Goal: Task Accomplishment & Management: Manage account settings

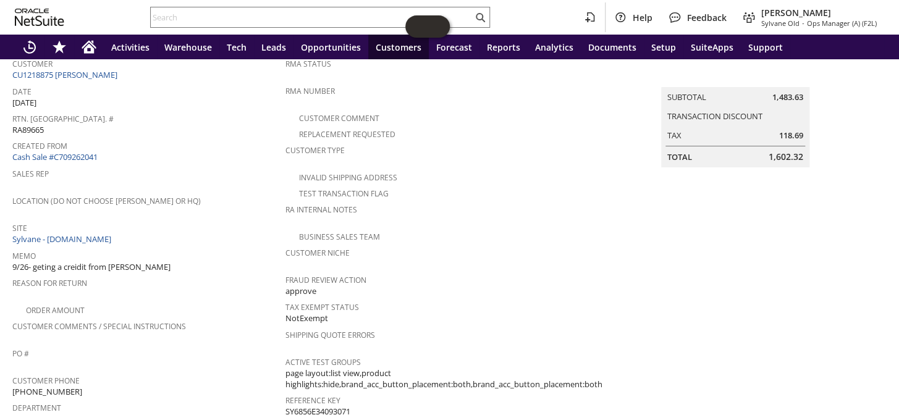
scroll to position [87, 0]
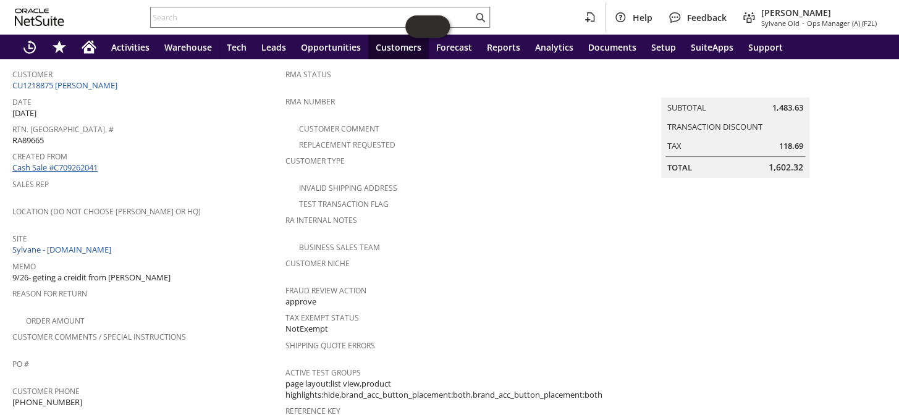
click at [64, 165] on link "Cash Sale #C709262041" at bounding box center [54, 167] width 85 height 11
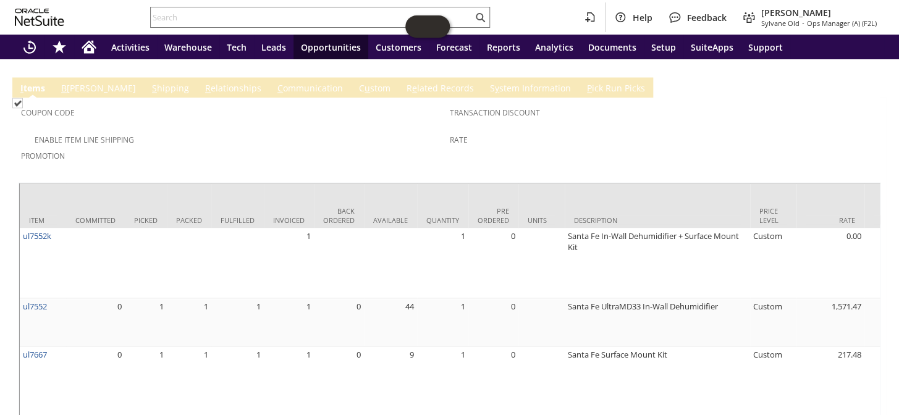
scroll to position [958, 0]
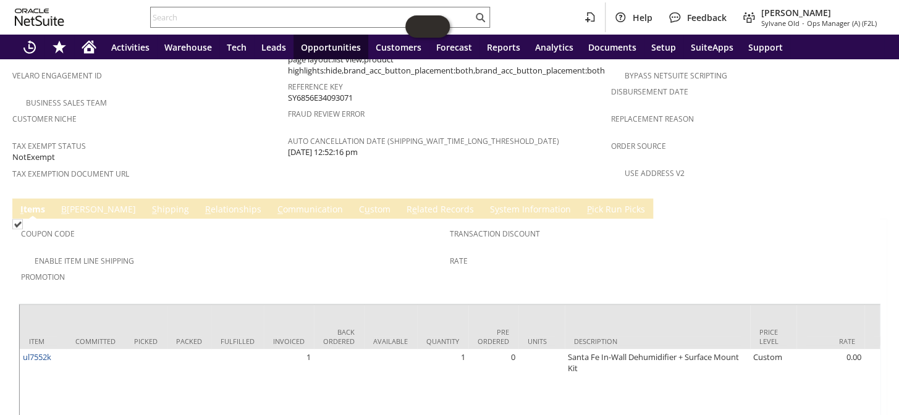
click at [404, 203] on link "R e lated Records" at bounding box center [441, 210] width 74 height 14
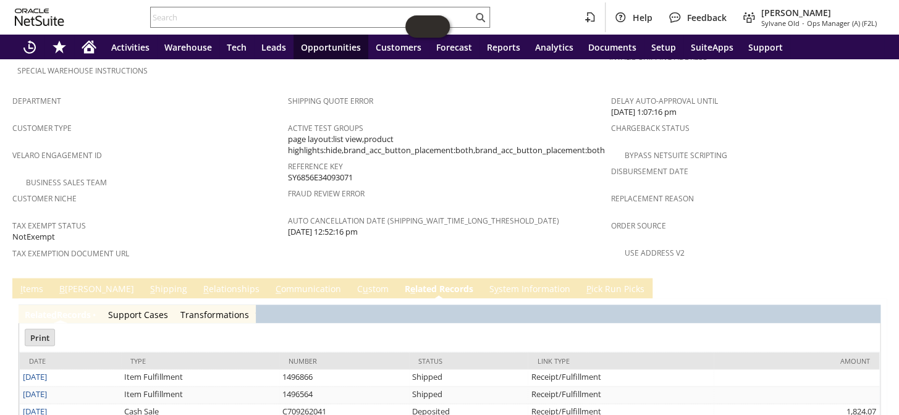
scroll to position [0, 0]
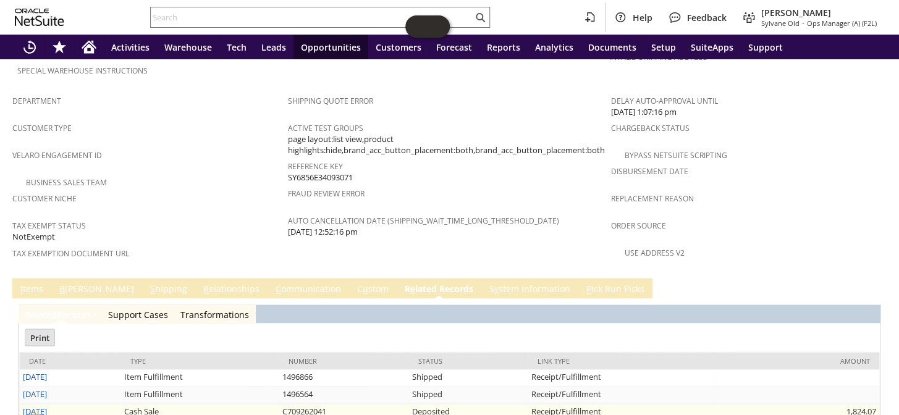
click at [33, 405] on link "6/23/2025" at bounding box center [35, 410] width 24 height 11
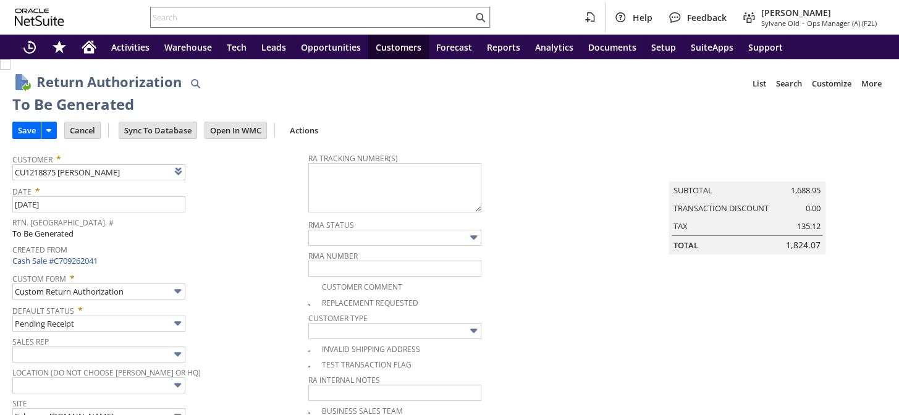
scroll to position [905, 0]
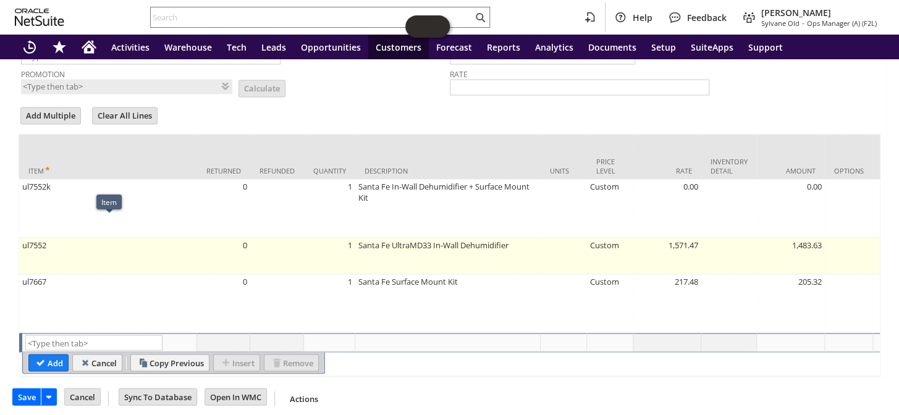
click at [178, 238] on td "ul7552" at bounding box center [108, 256] width 178 height 36
type input "ul7552"
type input "OK"
type input "Make Copy"
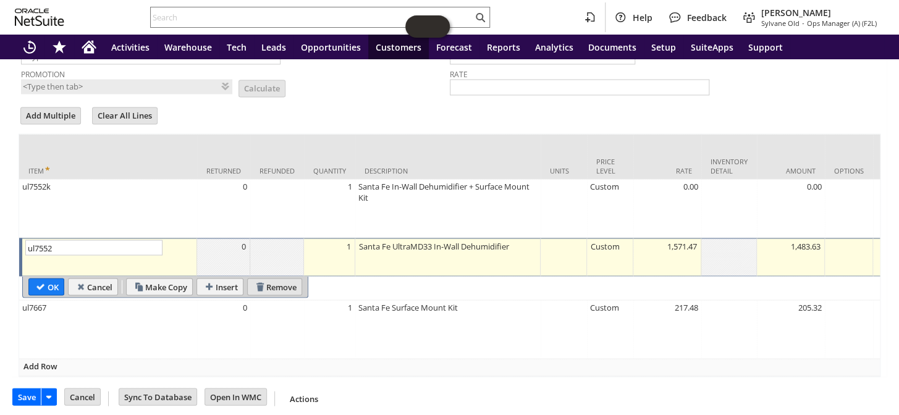
click at [271, 279] on input "Remove" at bounding box center [275, 287] width 54 height 16
type input "ul7667"
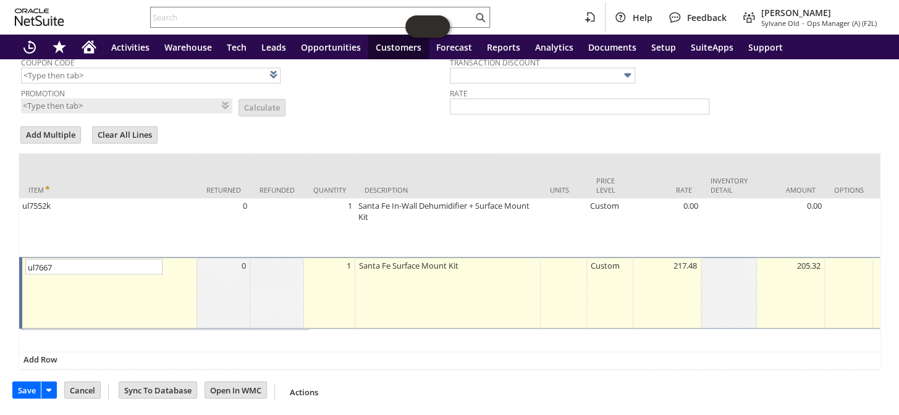
scroll to position [870, 0]
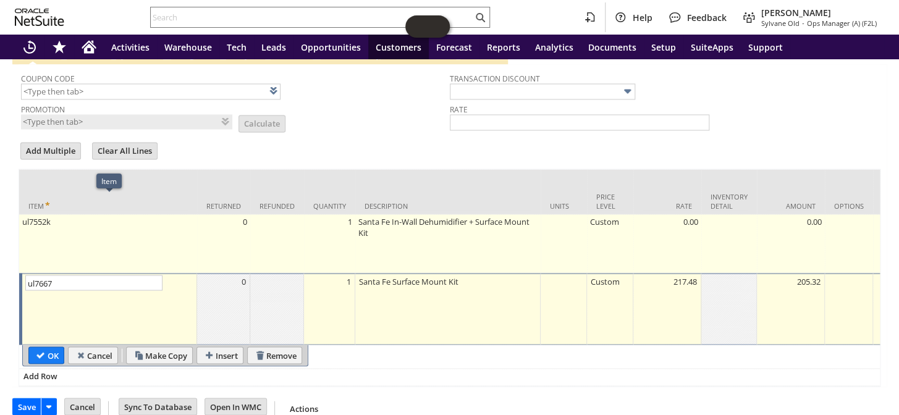
click at [190, 214] on td "ul7552k" at bounding box center [108, 243] width 178 height 59
type input "ul7552k"
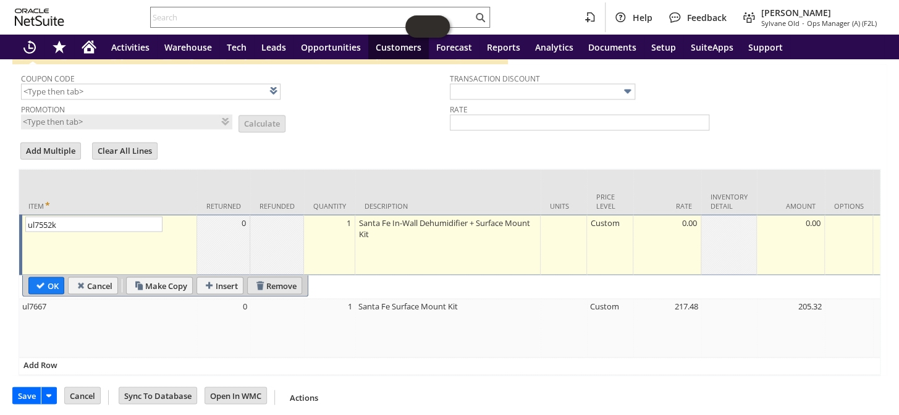
click at [283, 277] on input "Remove" at bounding box center [275, 285] width 54 height 16
type input "ul7667"
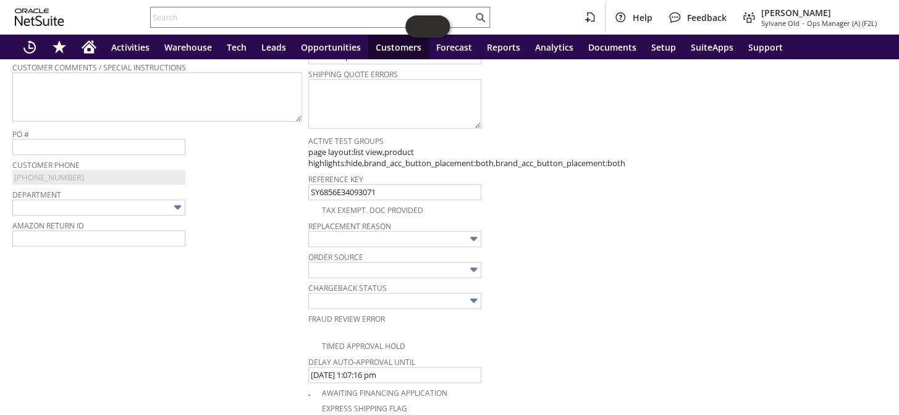
scroll to position [0, 0]
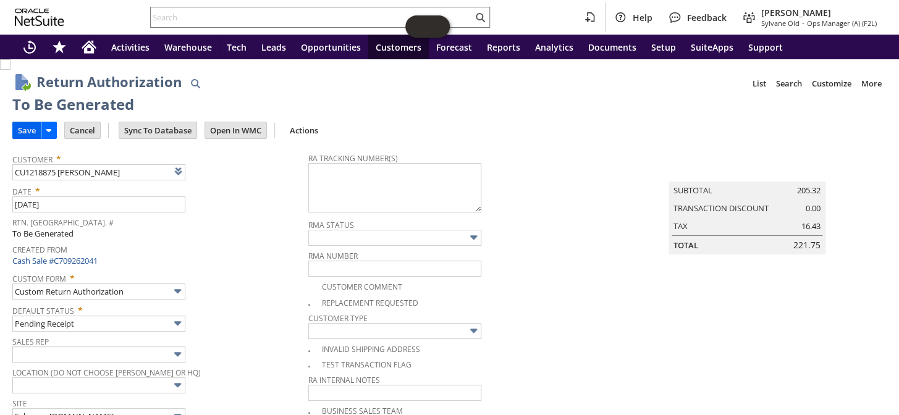
click at [27, 129] on input "Save" at bounding box center [27, 130] width 28 height 16
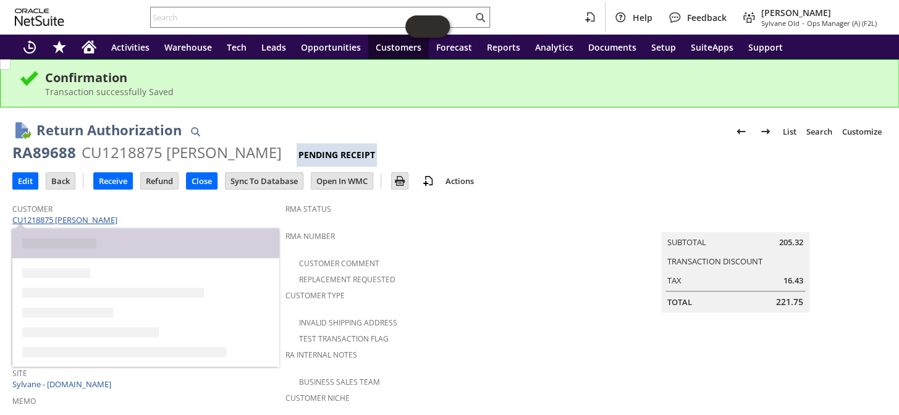
click at [85, 214] on link "CU1218875 [PERSON_NAME]" at bounding box center [66, 219] width 108 height 11
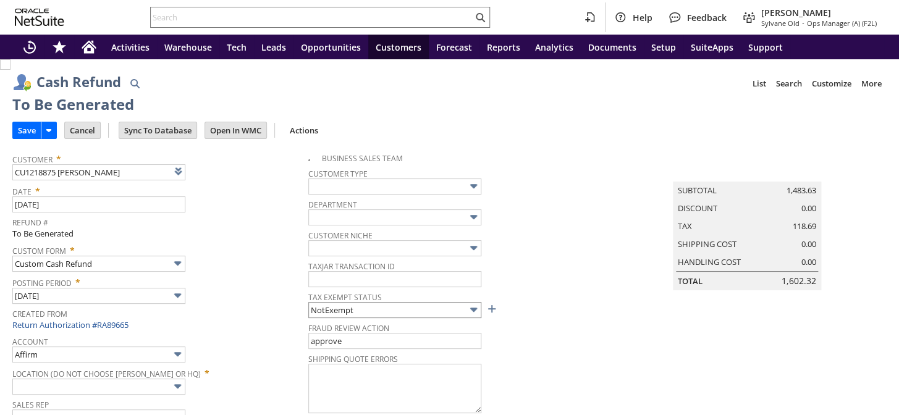
type input "Regions - Merchant 0414"
type input "Headquarters : Head... : Pending Testing"
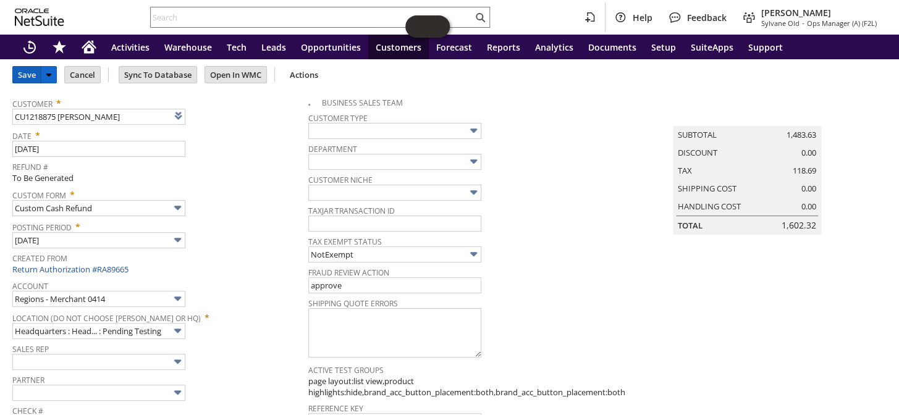
click at [22, 72] on input "Save" at bounding box center [27, 75] width 28 height 16
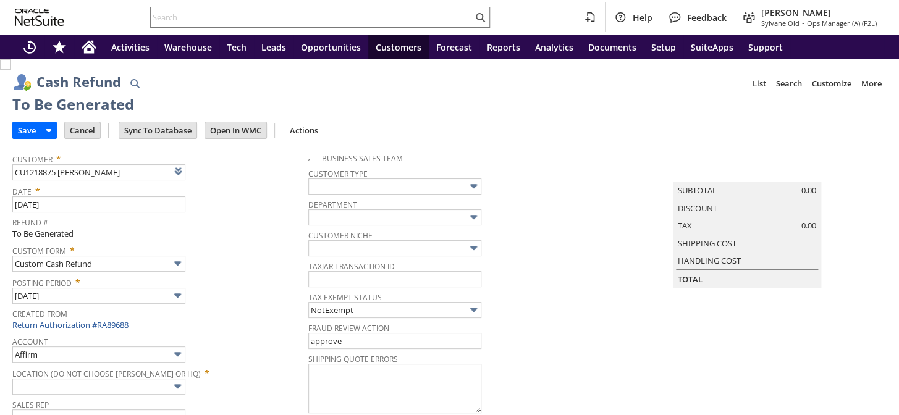
type input "Regions - Merchant 0414"
type input "Headquarters : Head... : Pending Testing"
type input "Add"
type input "Copy Previous"
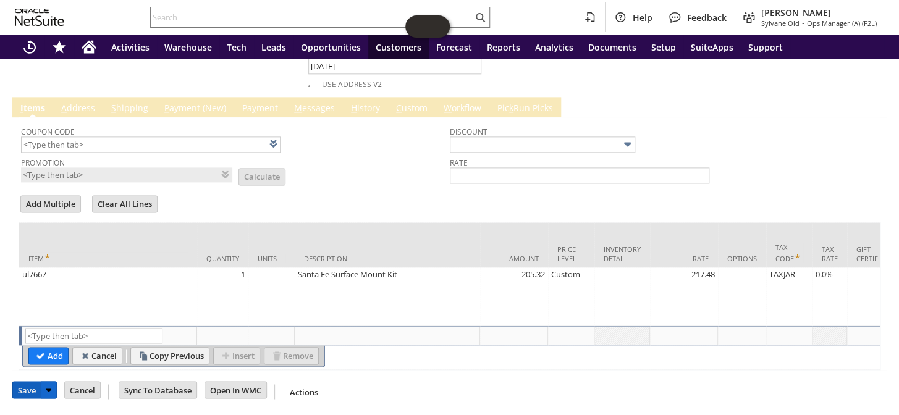
click at [15, 389] on input "Save" at bounding box center [27, 390] width 28 height 16
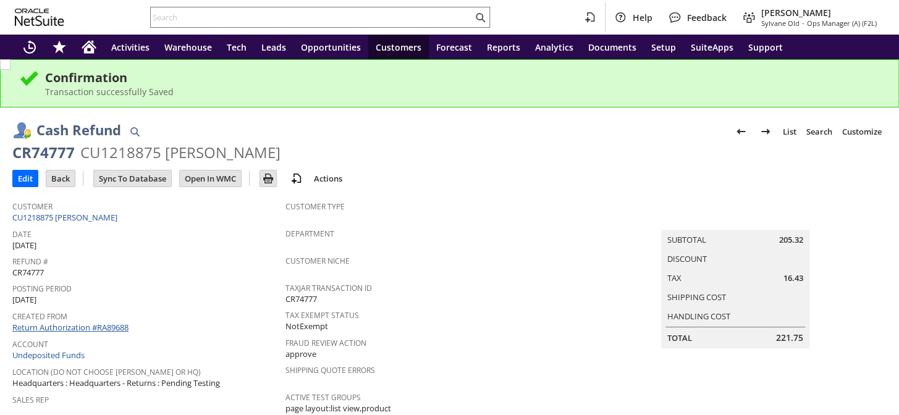
click at [82, 322] on link "Return Authorization #RA89688" at bounding box center [70, 327] width 116 height 11
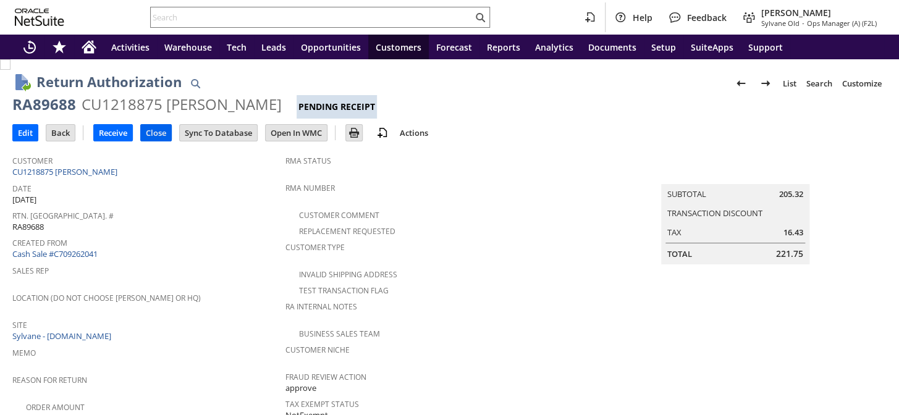
click at [156, 132] on input "Close" at bounding box center [156, 133] width 30 height 16
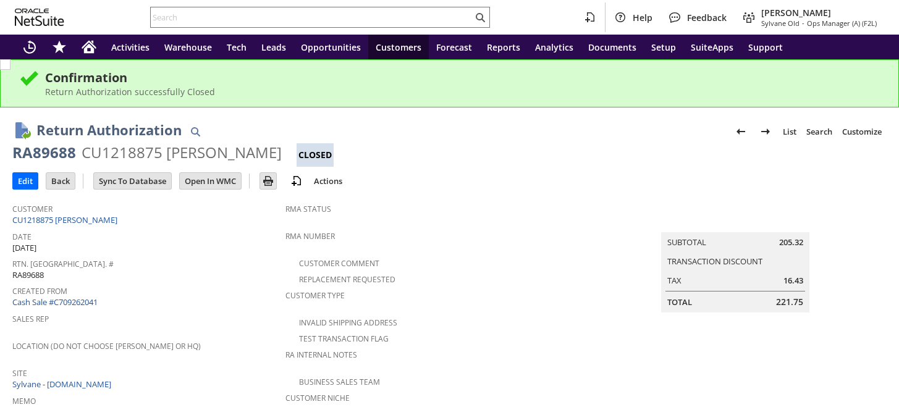
click at [75, 216] on link "CU1218875 [PERSON_NAME]" at bounding box center [66, 219] width 108 height 11
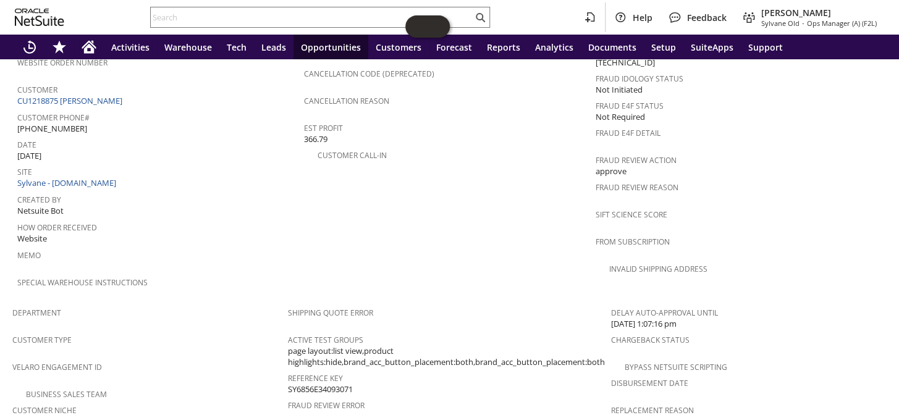
scroll to position [538, 0]
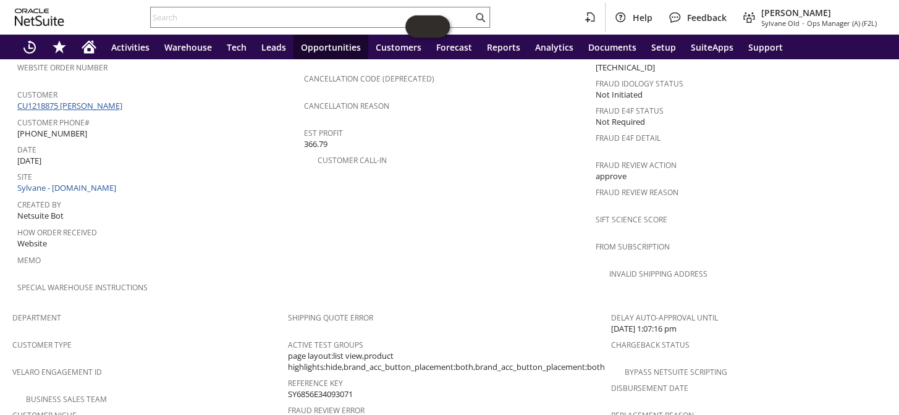
click at [69, 100] on link "CU1218875 [PERSON_NAME]" at bounding box center [71, 105] width 108 height 11
